Goal: Transaction & Acquisition: Obtain resource

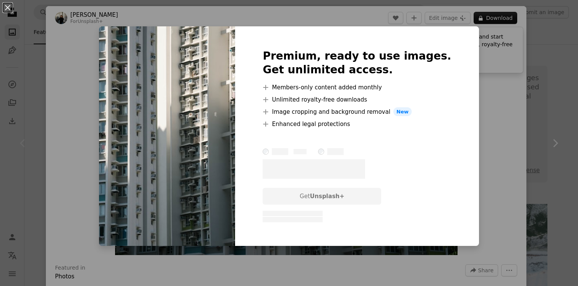
scroll to position [134, 0]
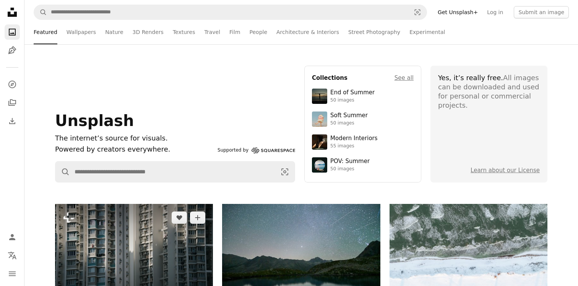
click at [140, 227] on img at bounding box center [134, 255] width 158 height 102
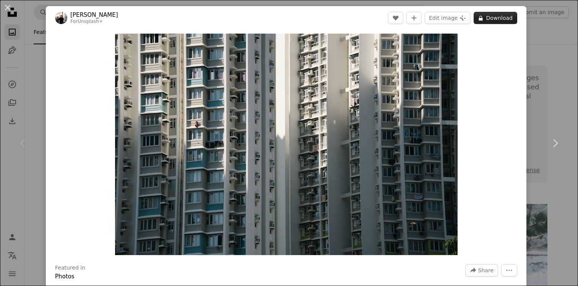
click at [492, 21] on button "A lock Download" at bounding box center [496, 18] width 44 height 12
